Goal: Navigation & Orientation: Find specific page/section

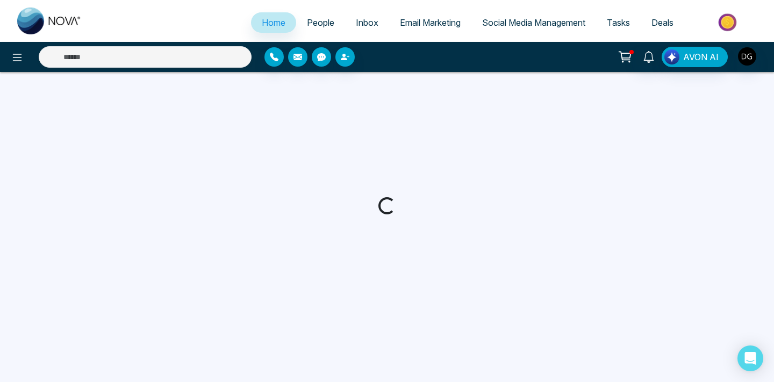
select select "*"
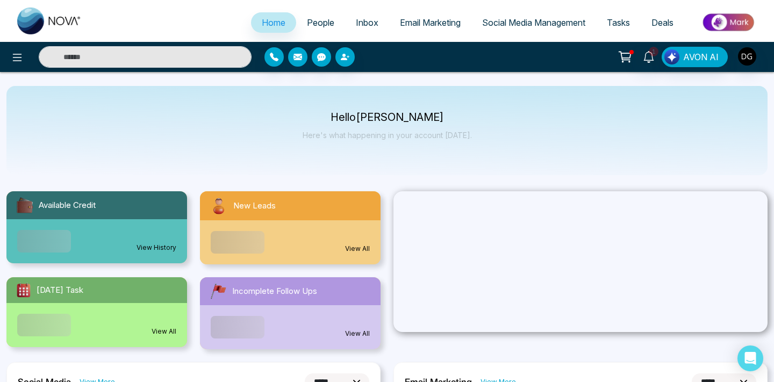
click at [303, 16] on link "People" at bounding box center [320, 22] width 49 height 20
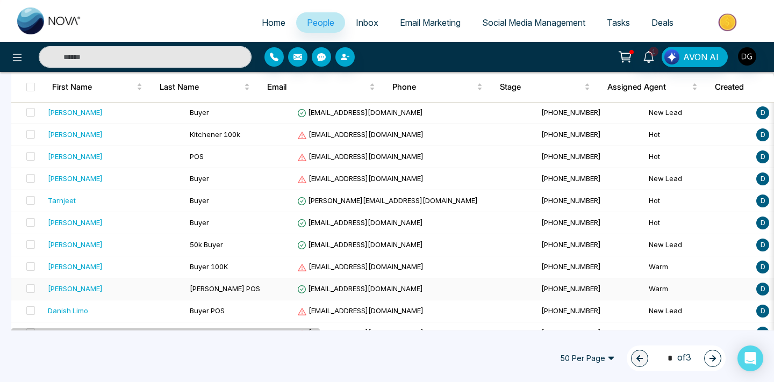
scroll to position [158, 0]
click at [712, 362] on icon "button" at bounding box center [713, 359] width 8 height 8
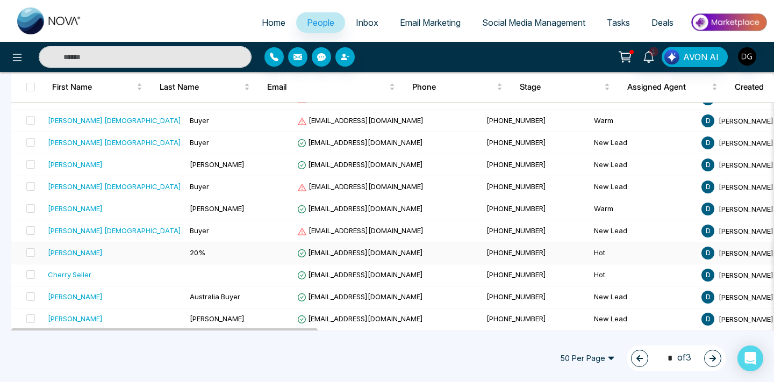
scroll to position [190, 0]
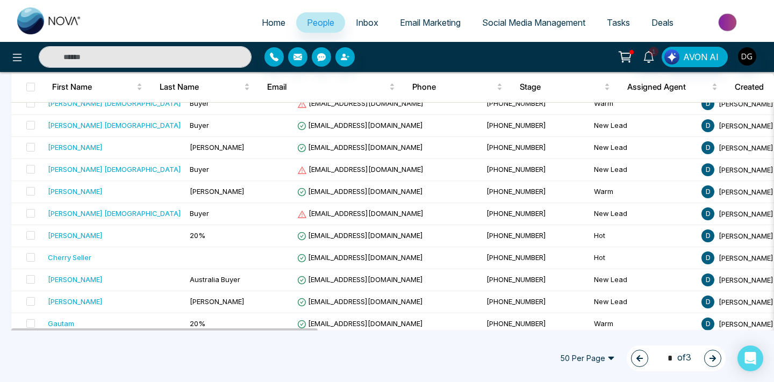
click at [307, 27] on span "People" at bounding box center [320, 22] width 27 height 11
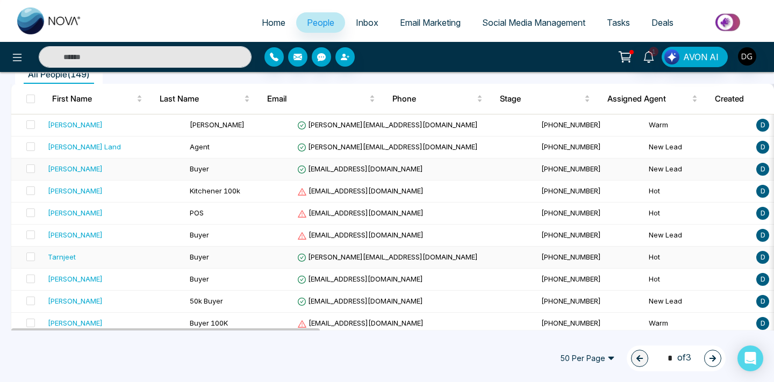
scroll to position [106, 0]
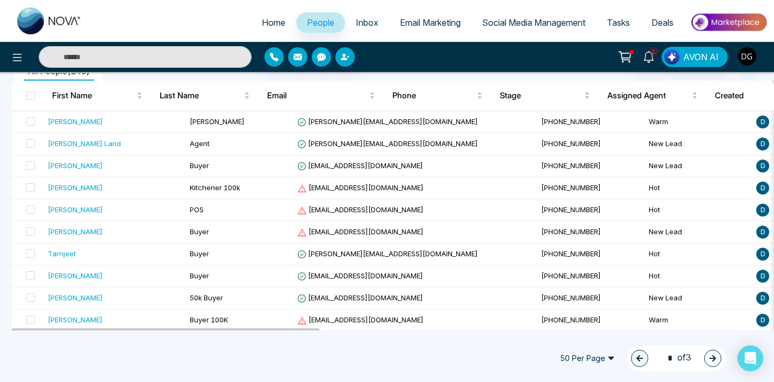
click at [711, 359] on icon "button" at bounding box center [713, 359] width 8 height 8
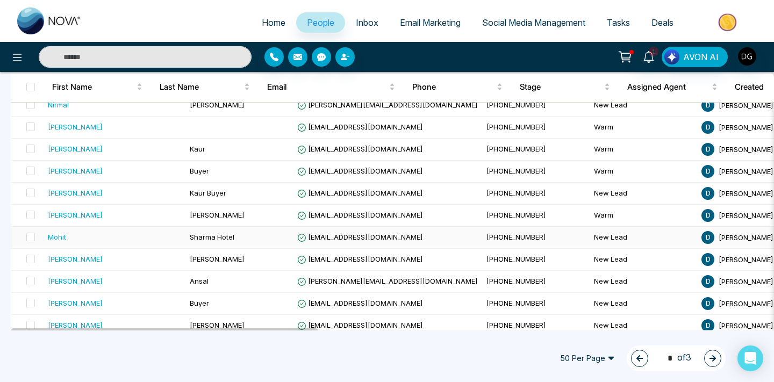
scroll to position [991, 0]
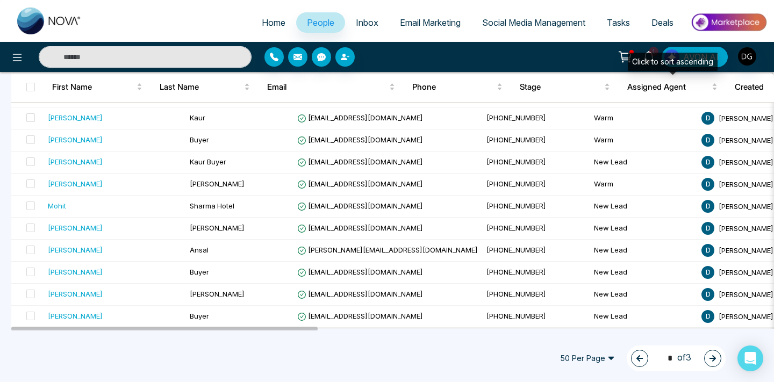
click at [655, 51] on span "1" at bounding box center [654, 52] width 10 height 10
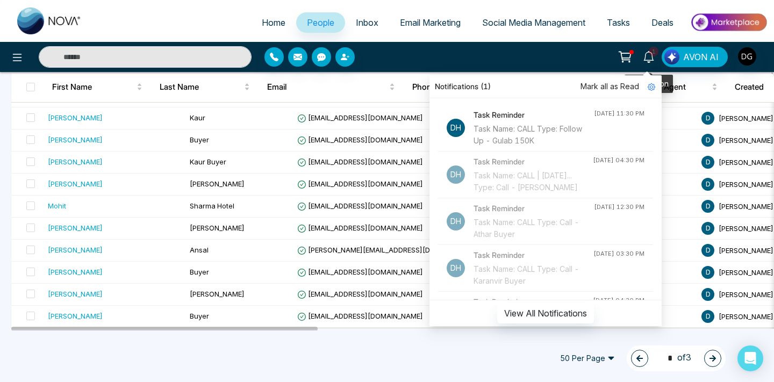
click at [651, 56] on icon at bounding box center [649, 57] width 12 height 12
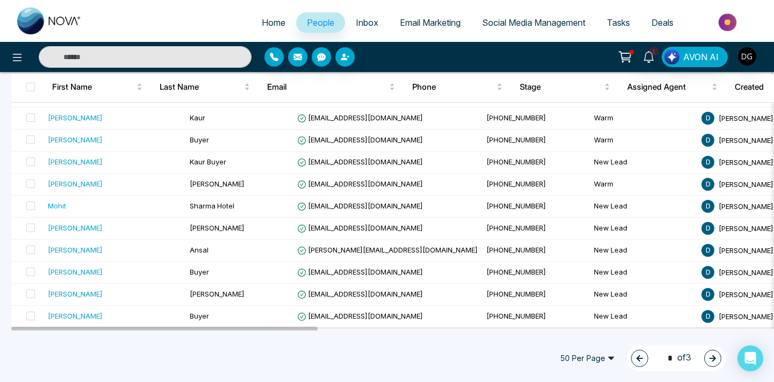
click at [713, 359] on icon "button" at bounding box center [713, 358] width 6 height 6
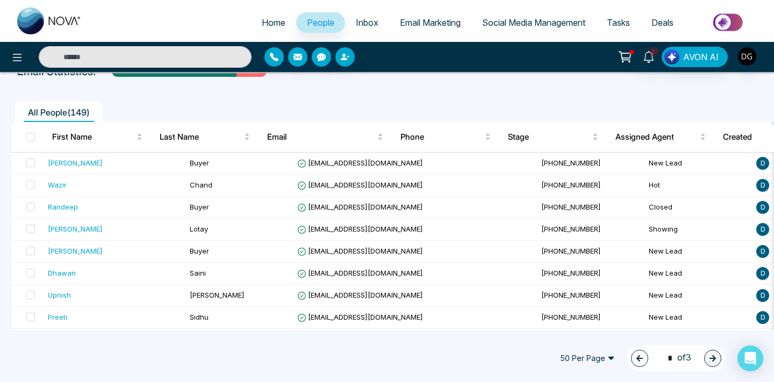
scroll to position [62, 0]
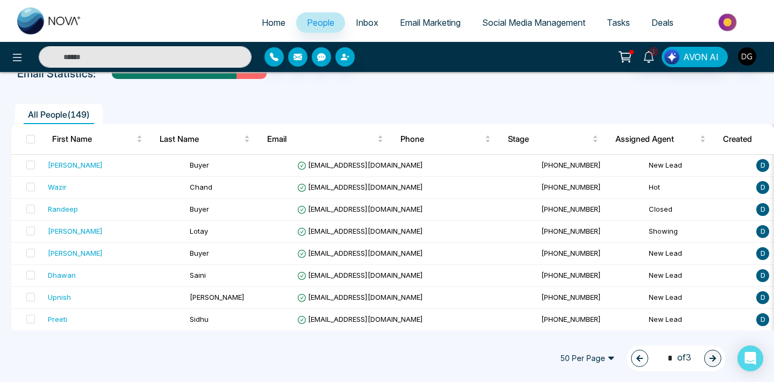
click at [636, 354] on button "button" at bounding box center [639, 358] width 17 height 17
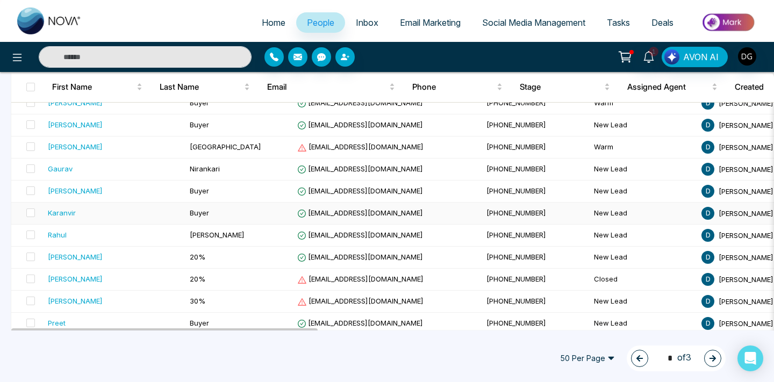
scroll to position [431, 0]
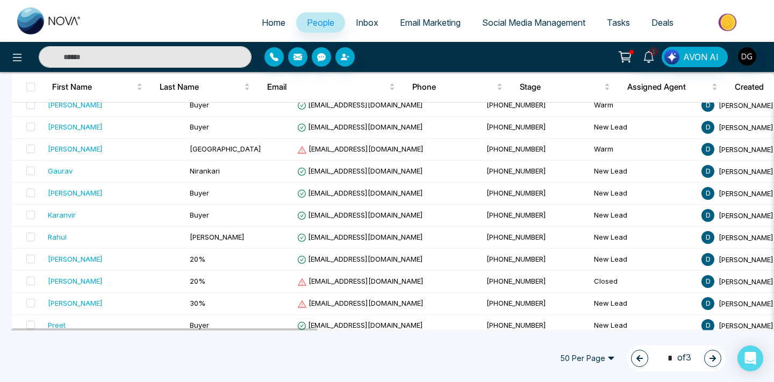
click at [637, 359] on icon "button" at bounding box center [640, 358] width 6 height 6
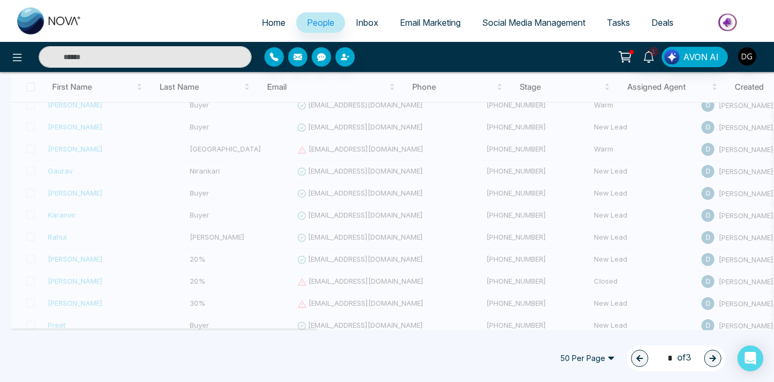
type input "*"
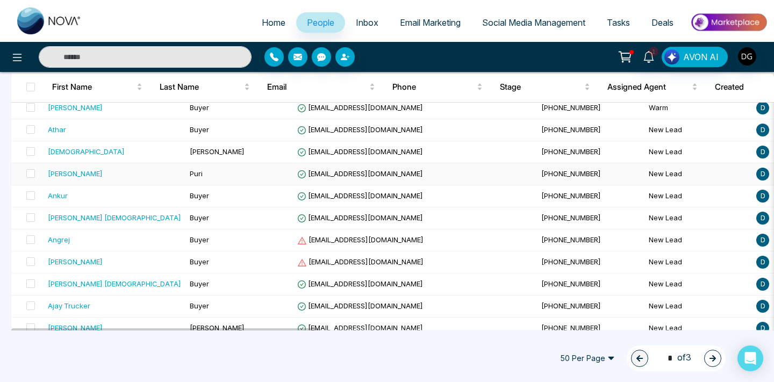
scroll to position [991, 0]
